Goal: Check status: Check status

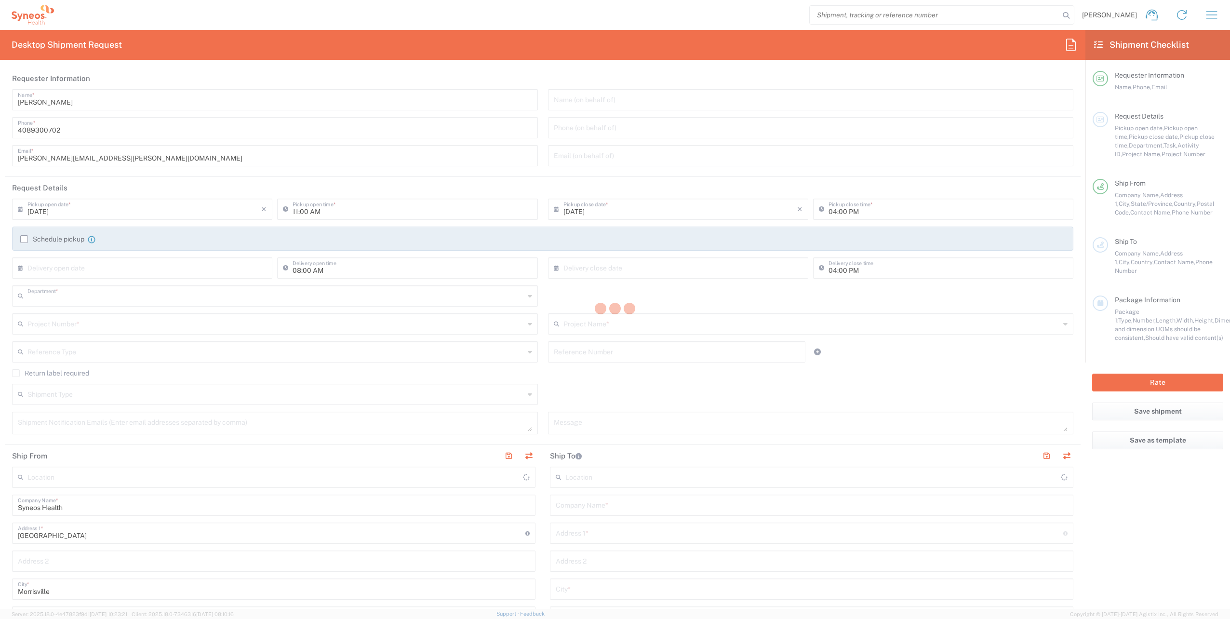
type input "8200"
type input "[US_STATE]"
type input "[GEOGRAPHIC_DATA]"
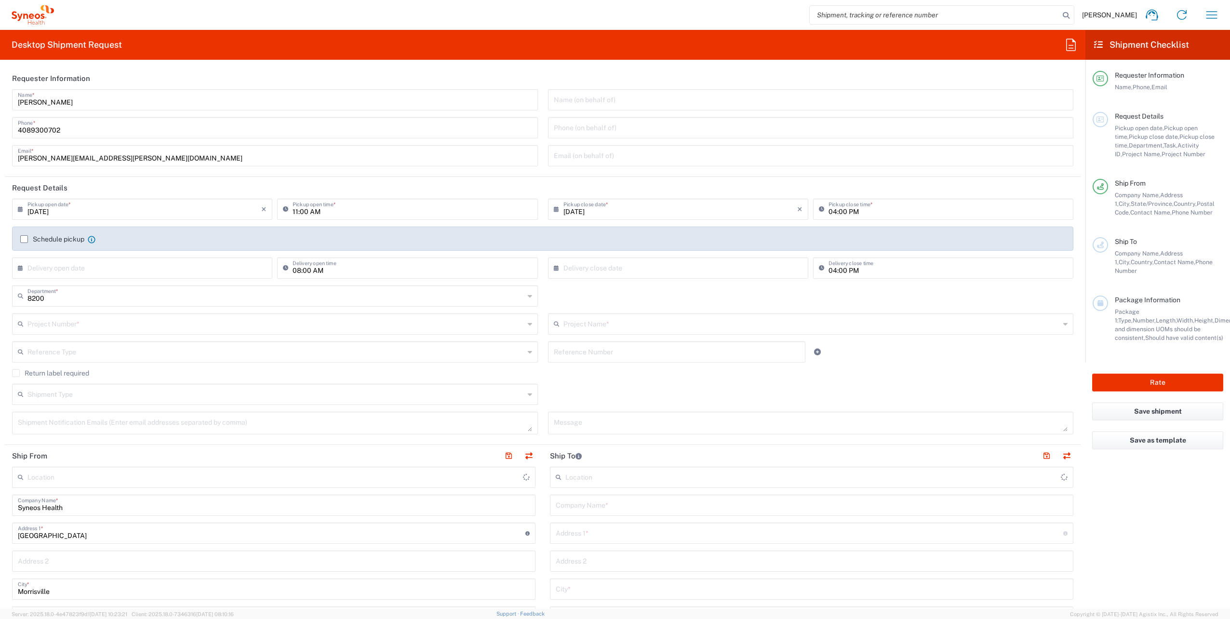
type input "Syneos Health, LLC-[GEOGRAPHIC_DATA] [GEOGRAPHIC_DATA] [GEOGRAPHIC_DATA]"
click at [1212, 13] on icon "button" at bounding box center [1211, 14] width 15 height 15
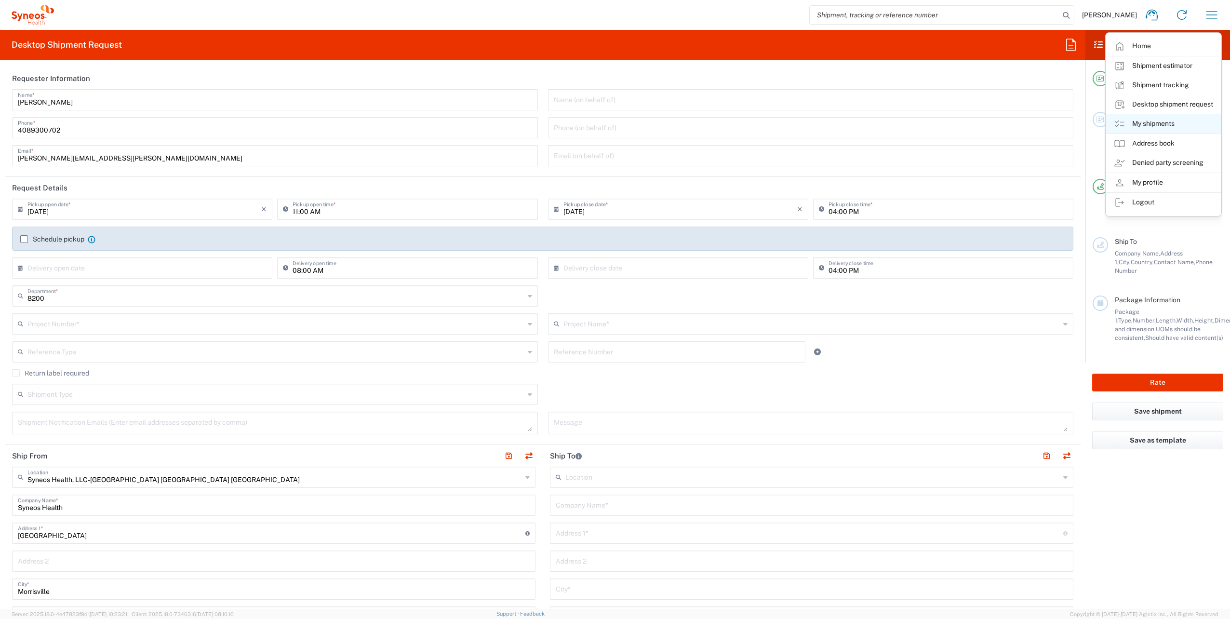
click at [1152, 122] on link "My shipments" at bounding box center [1164, 123] width 115 height 19
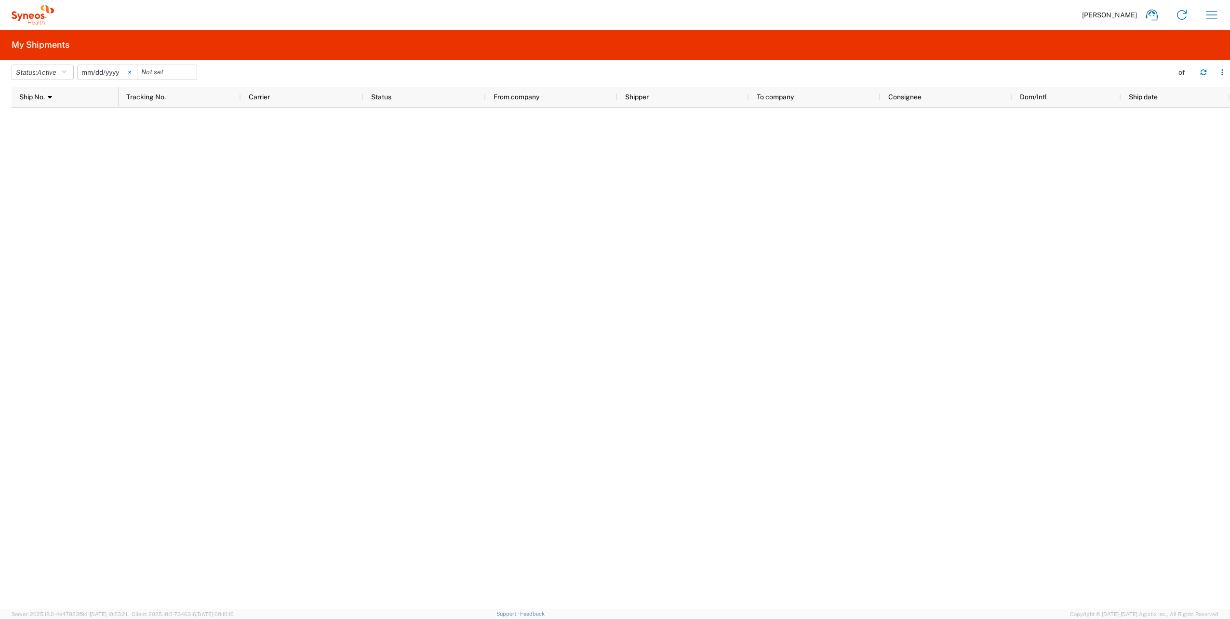
click at [135, 70] on svg-icon at bounding box center [129, 72] width 14 height 14
click at [1210, 15] on icon "button" at bounding box center [1212, 14] width 11 height 7
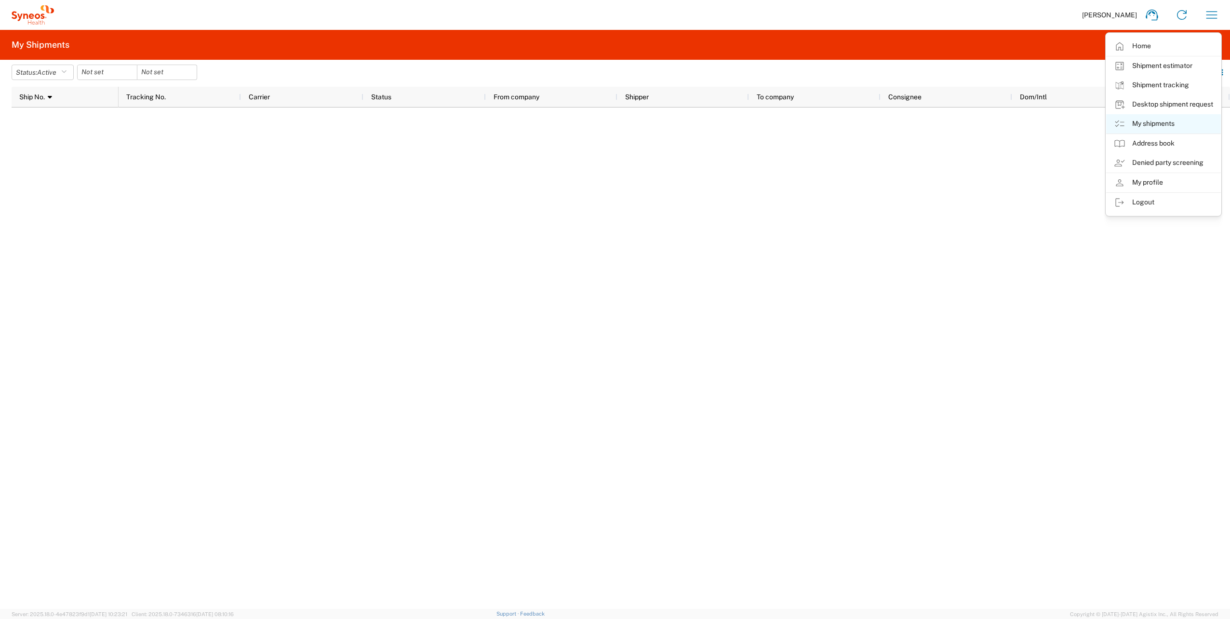
click at [1164, 122] on link "My shipments" at bounding box center [1164, 123] width 115 height 19
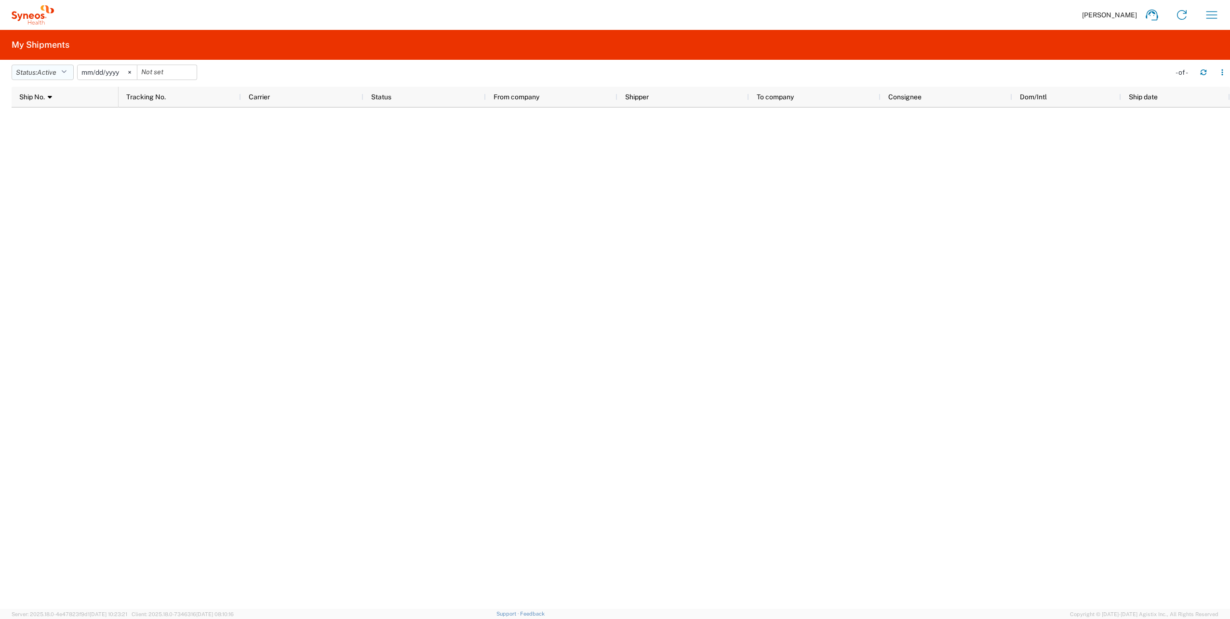
click at [67, 73] on icon "button" at bounding box center [63, 72] width 5 height 7
click at [66, 122] on span "All" at bounding box center [68, 123] width 112 height 15
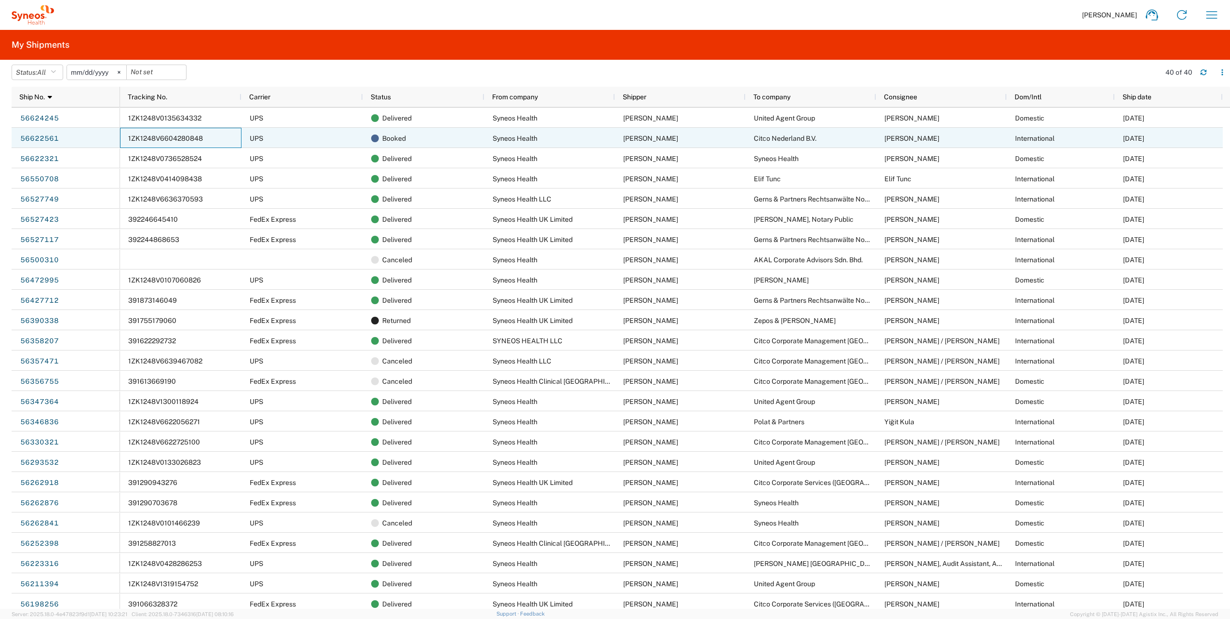
drag, startPoint x: 126, startPoint y: 144, endPoint x: 156, endPoint y: 143, distance: 29.9
click at [156, 143] on div "1ZK1248V6604280848" at bounding box center [181, 138] width 122 height 20
drag, startPoint x: 129, startPoint y: 137, endPoint x: 180, endPoint y: 143, distance: 51.4
click at [180, 143] on div "1ZK1248V6604280848" at bounding box center [181, 138] width 122 height 20
drag, startPoint x: 177, startPoint y: 137, endPoint x: 32, endPoint y: 137, distance: 145.1
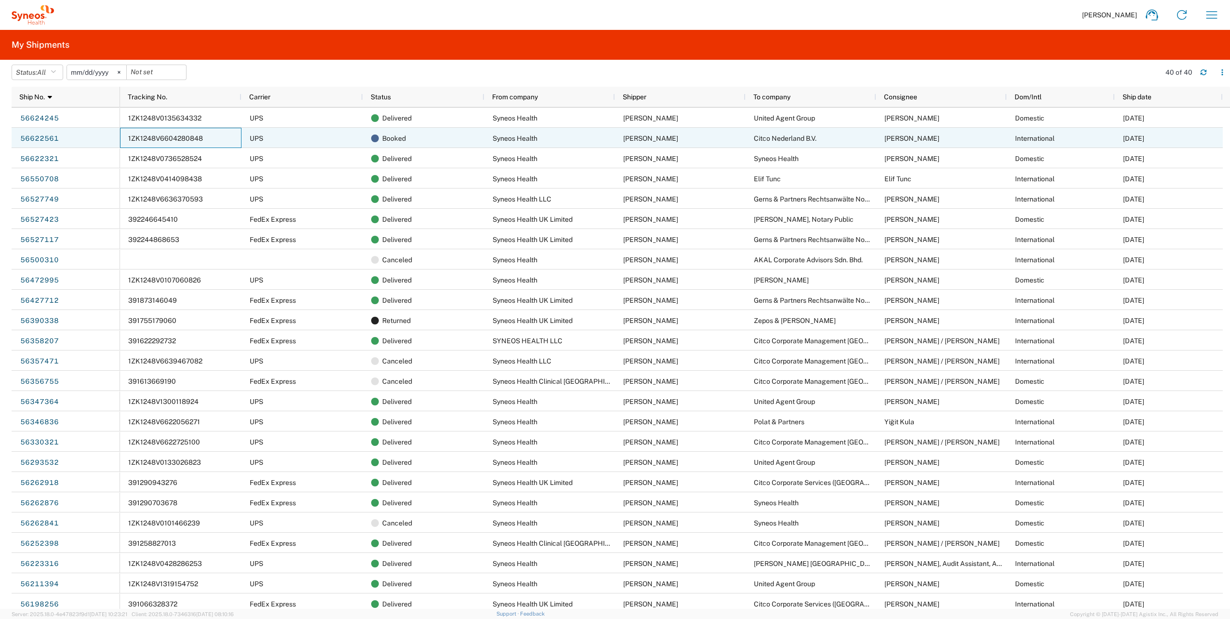
click at [32, 137] on link "56622561" at bounding box center [40, 138] width 40 height 15
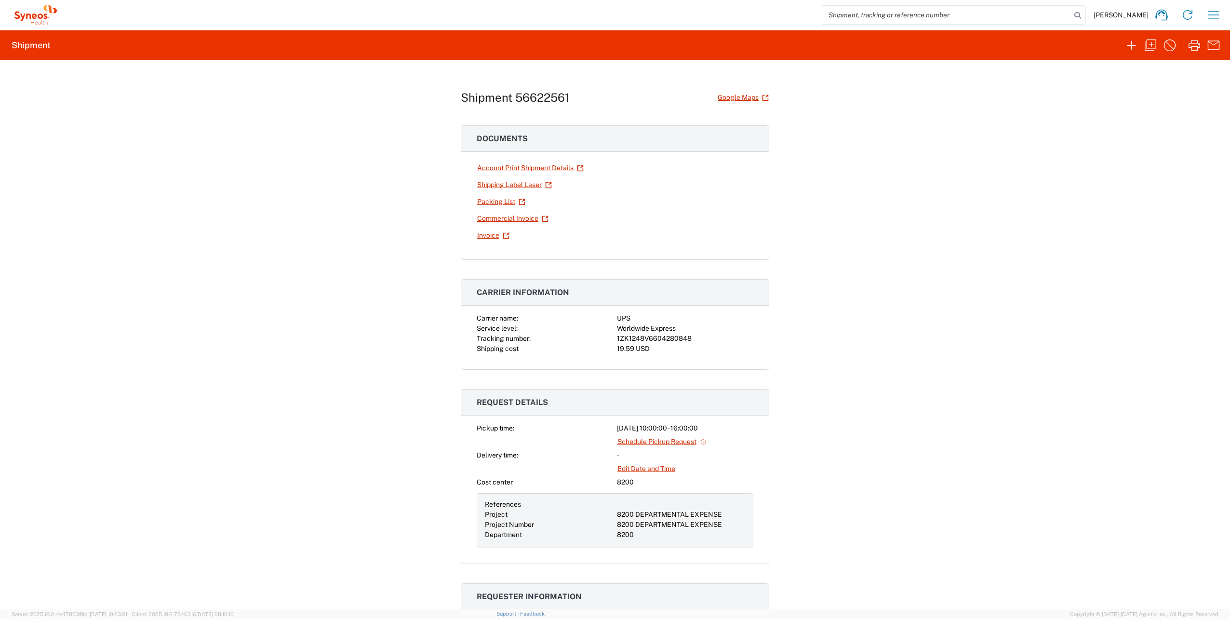
click at [617, 338] on div "1ZK1248V6604280848" at bounding box center [685, 339] width 136 height 10
click at [641, 339] on div "1ZK1248V6604280848" at bounding box center [685, 339] width 136 height 10
drag, startPoint x: 614, startPoint y: 339, endPoint x: 687, endPoint y: 338, distance: 72.8
click at [687, 338] on div "1ZK1248V6604280848" at bounding box center [685, 339] width 136 height 10
copy div "1ZK1248V6604280848"
